Goal: Task Accomplishment & Management: Manage account settings

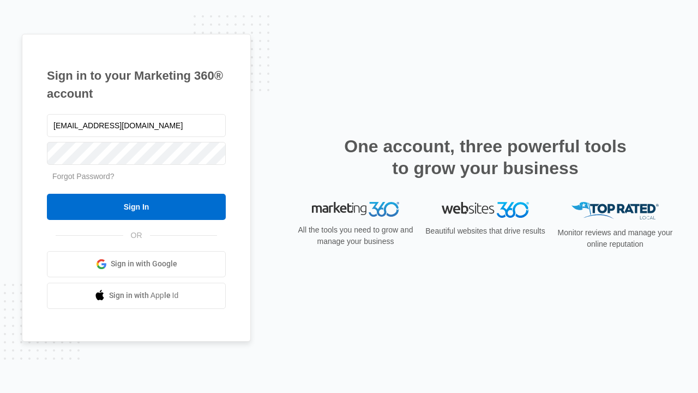
type input "dankie614@gmail.com"
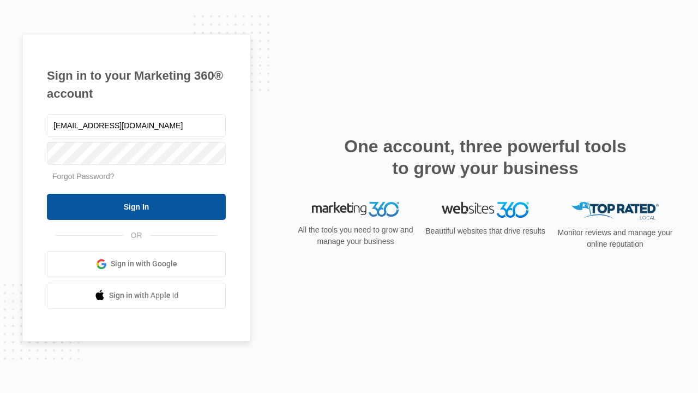
click at [136, 206] on input "Sign In" at bounding box center [136, 207] width 179 height 26
